Goal: Task Accomplishment & Management: Manage account settings

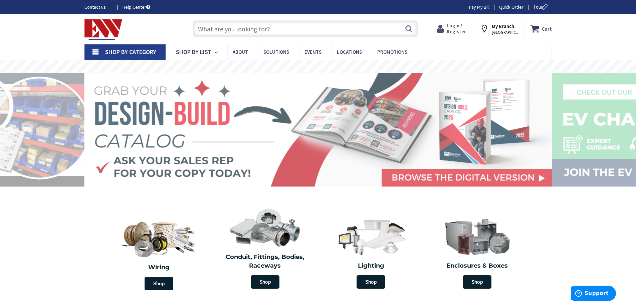
click at [465, 27] on span "Login / Register" at bounding box center [455, 28] width 19 height 12
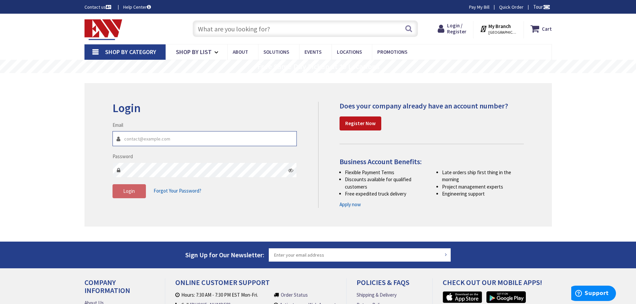
type input "[EMAIL_ADDRESS][DOMAIN_NAME]"
click at [300, 168] on div "Login Invalid login or password Email purchasing@tcect.com Password Login Forgo…" at bounding box center [212, 153] width 211 height 103
click at [293, 171] on icon at bounding box center [290, 170] width 5 height 5
click at [129, 190] on span "Login" at bounding box center [129, 191] width 12 height 6
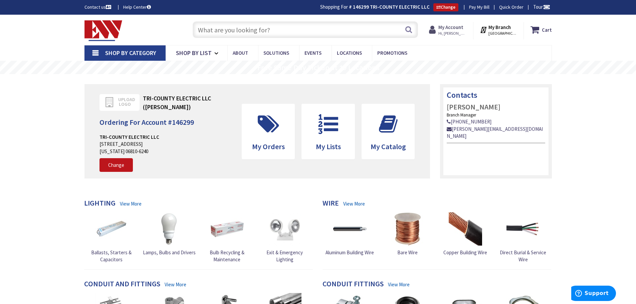
click at [450, 30] on strong "My Account" at bounding box center [450, 27] width 25 height 6
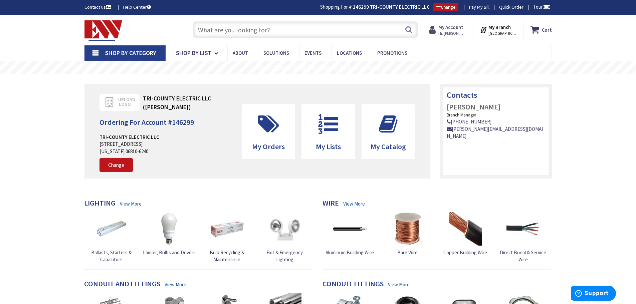
click at [460, 25] on strong "My Account" at bounding box center [450, 27] width 25 height 6
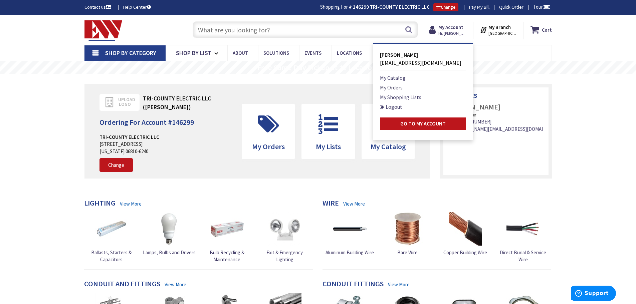
click at [401, 87] on link "My Orders" at bounding box center [391, 87] width 23 height 8
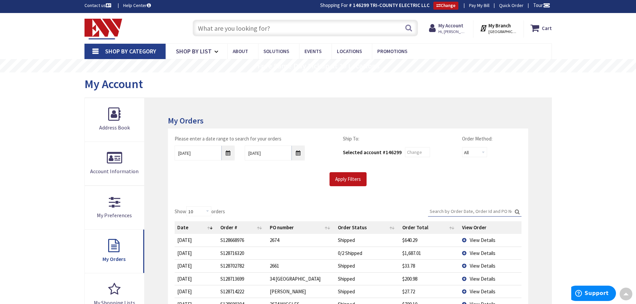
scroll to position [1, 0]
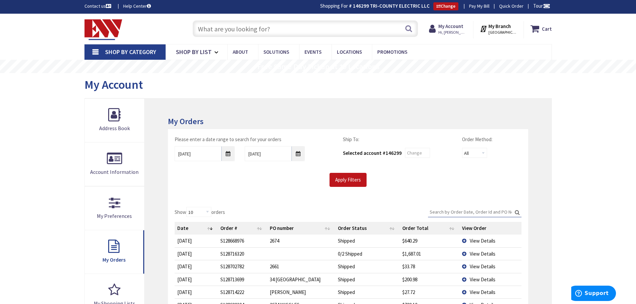
click at [477, 8] on link "Pay My Bill" at bounding box center [479, 6] width 20 height 7
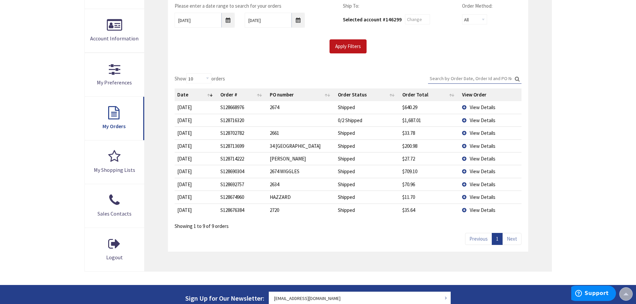
scroll to position [90, 0]
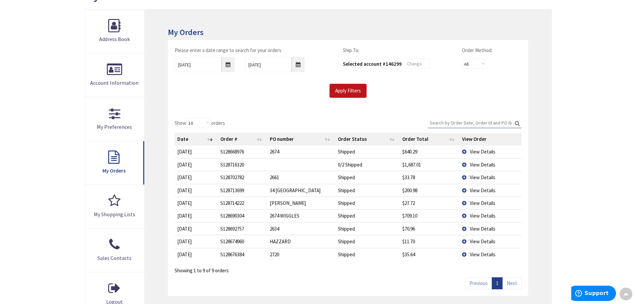
click at [607, 57] on div "Skip to Content Toggle Nav Search Cart My Cart Close" at bounding box center [318, 204] width 636 height 558
click at [587, 74] on div "Skip to Content Toggle Nav Search Cart My Cart Close" at bounding box center [318, 204] width 636 height 558
click at [570, 131] on div "Skip to Content Toggle Nav Search Cart My Cart Close" at bounding box center [318, 204] width 636 height 558
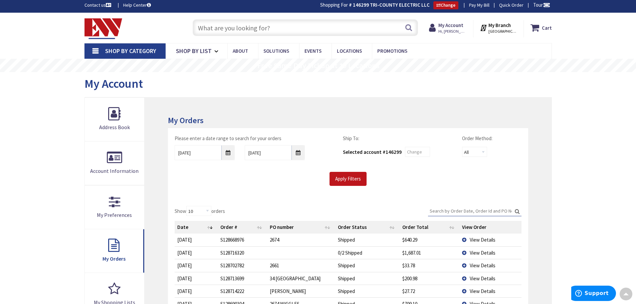
scroll to position [0, 0]
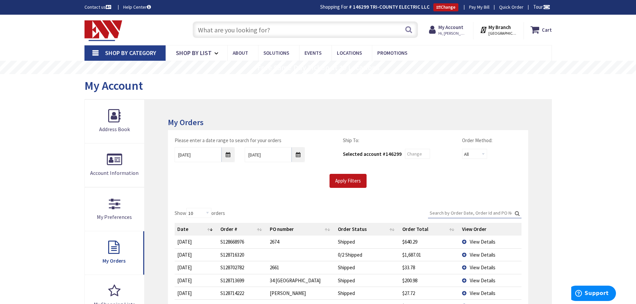
click at [593, 118] on div "Skip to Content Toggle Nav Search Cart My Cart Close" at bounding box center [318, 294] width 636 height 558
click at [577, 186] on div "Skip to Content Toggle Nav Search Cart My Cart Close" at bounding box center [318, 294] width 636 height 558
